Goal: Task Accomplishment & Management: Manage account settings

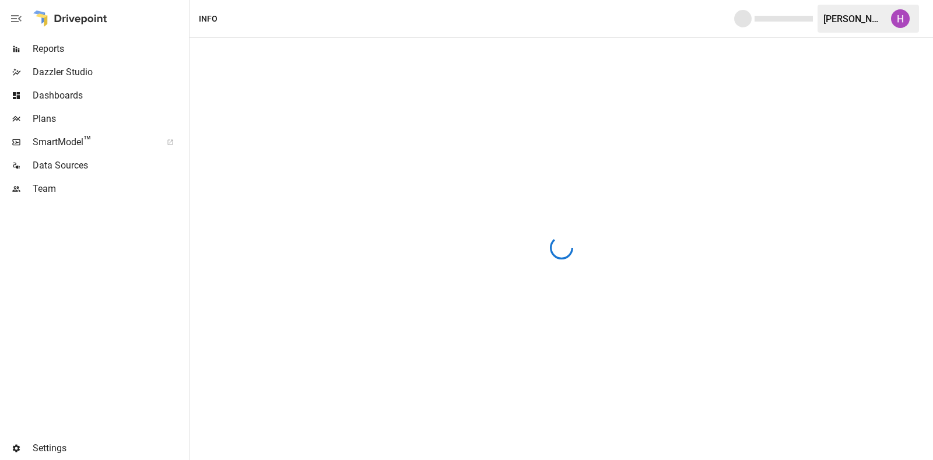
click at [897, 16] on img "Harry Antonio" at bounding box center [900, 18] width 19 height 19
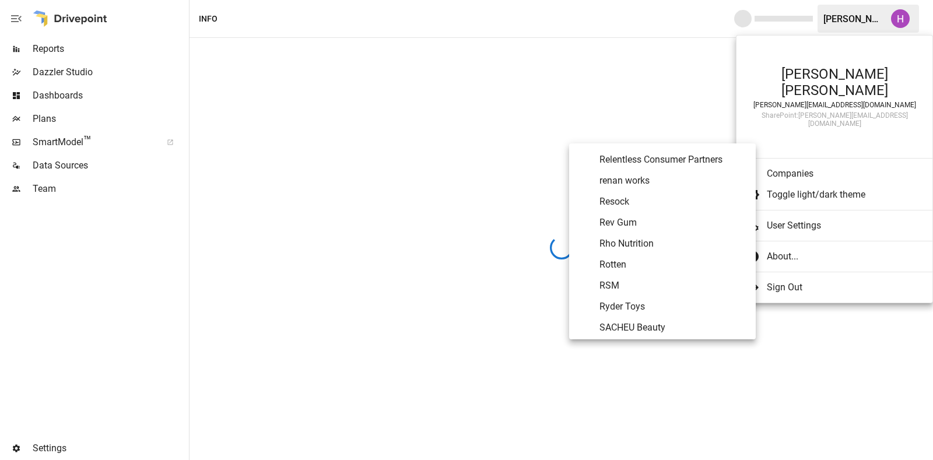
scroll to position [4891, 0]
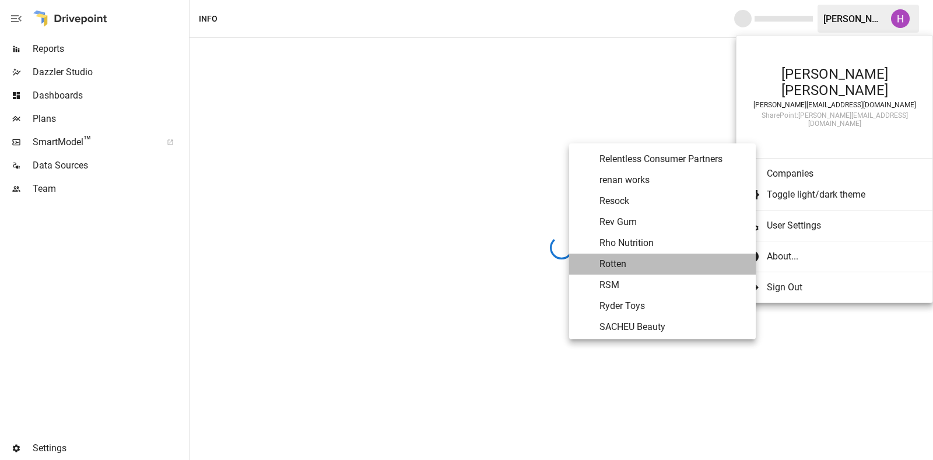
click at [636, 262] on span "Rotten" at bounding box center [673, 264] width 147 height 14
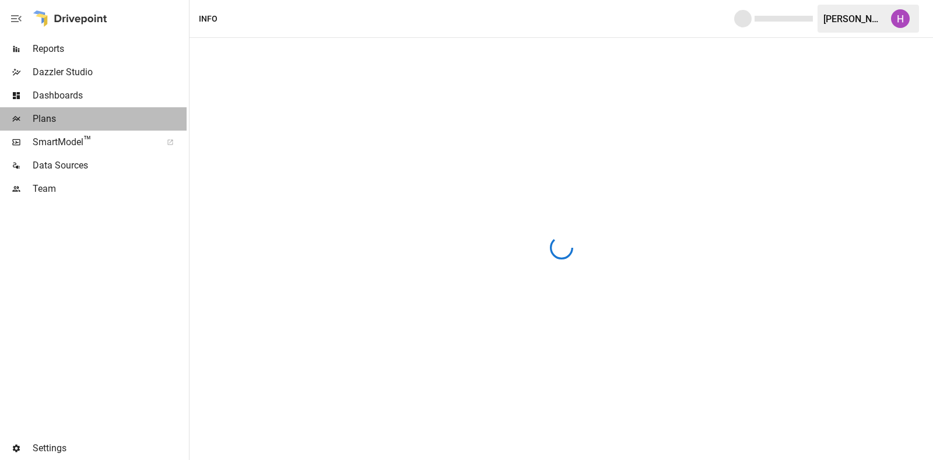
click at [52, 113] on span "Plans" at bounding box center [110, 119] width 154 height 14
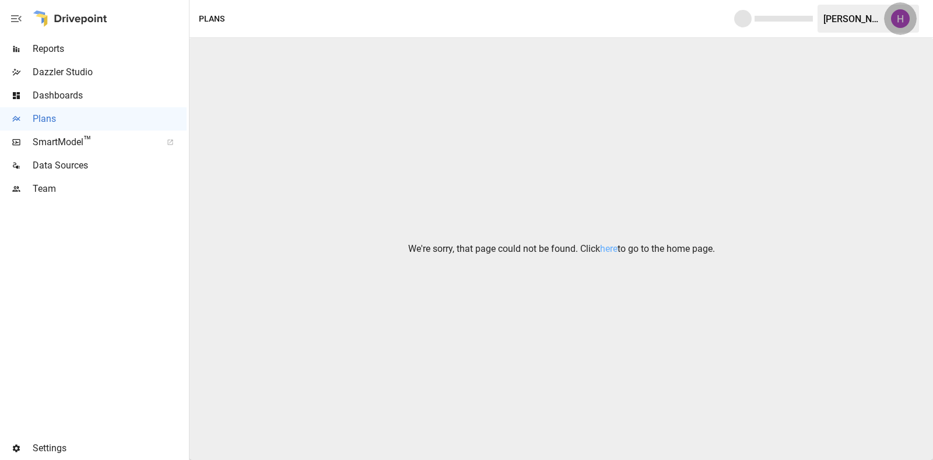
click at [899, 19] on img "Harry Antonio" at bounding box center [900, 18] width 19 height 19
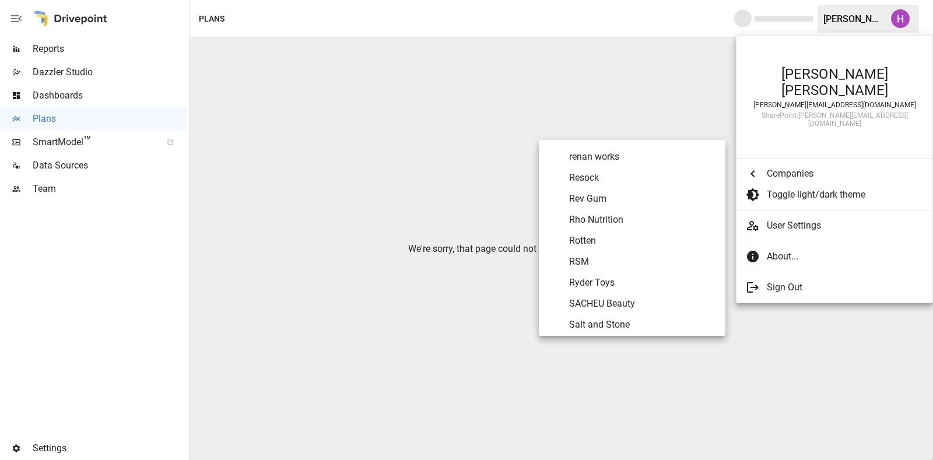
scroll to position [4912, 0]
click at [583, 237] on span "Rotten" at bounding box center [642, 240] width 147 height 14
